Goal: Task Accomplishment & Management: Use online tool/utility

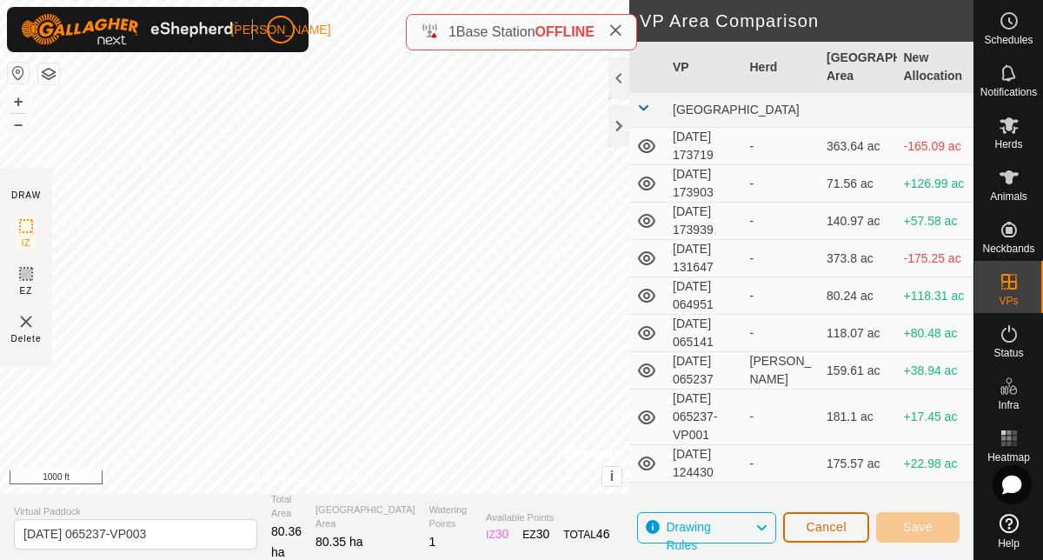
click at [827, 523] on span "Cancel" at bounding box center [825, 527] width 41 height 14
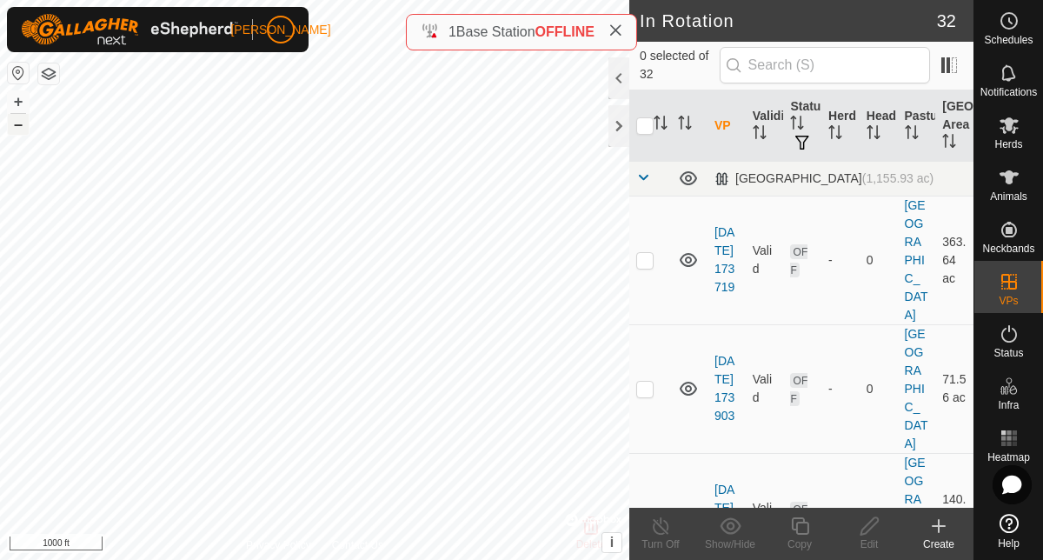
click at [21, 129] on button "–" at bounding box center [18, 124] width 21 height 21
